Goal: Transaction & Acquisition: Purchase product/service

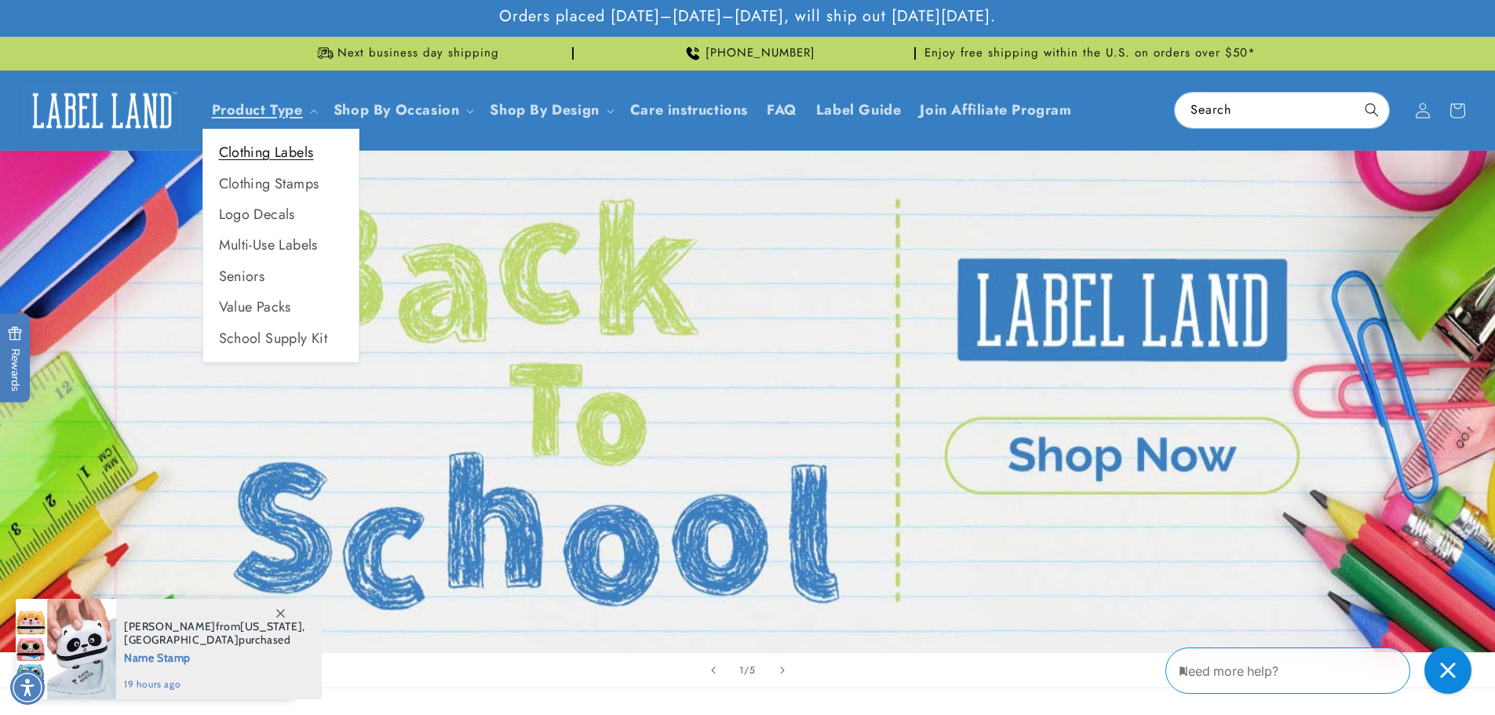
click at [297, 153] on link "Clothing Labels" at bounding box center [280, 152] width 155 height 31
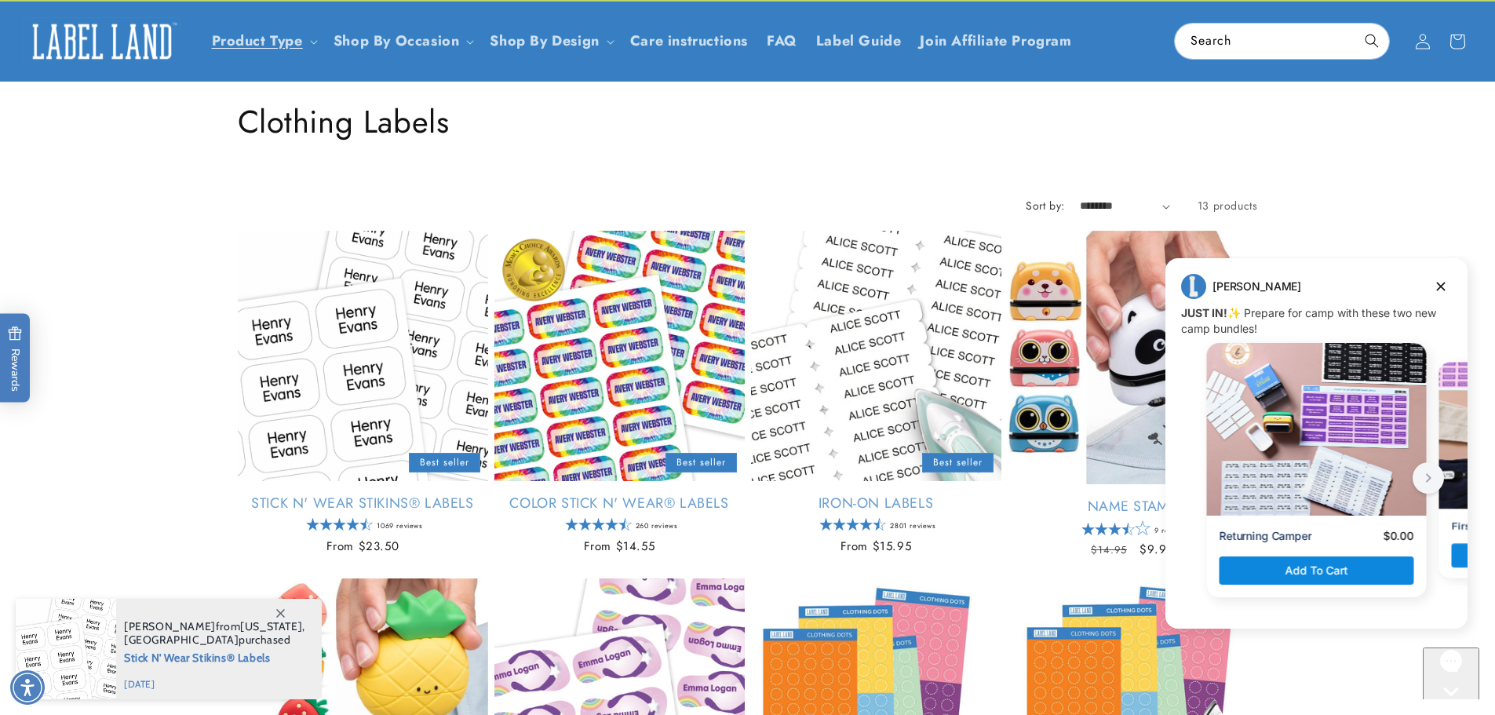
scroll to position [67, 0]
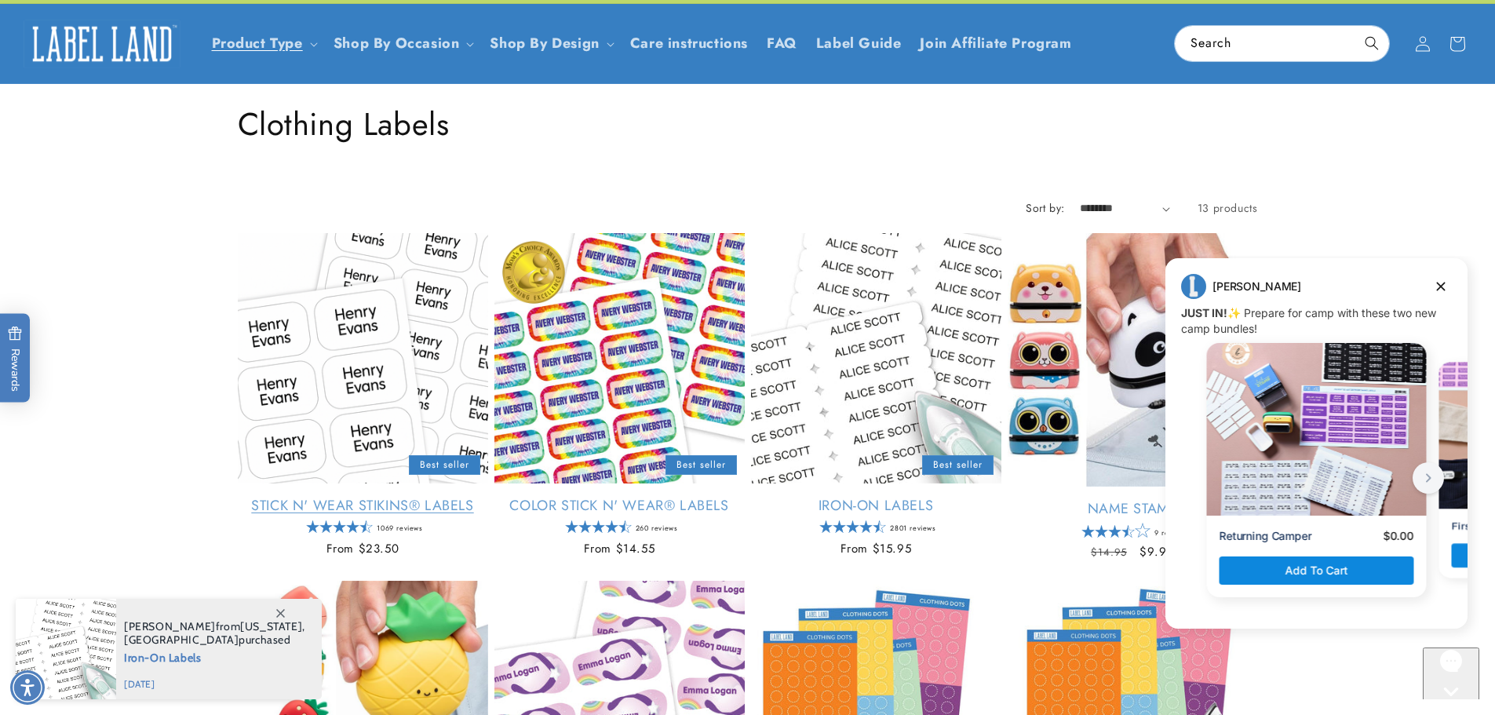
click at [356, 497] on link "Stick N' Wear Stikins® Labels" at bounding box center [363, 506] width 250 height 18
